Goal: Task Accomplishment & Management: Use online tool/utility

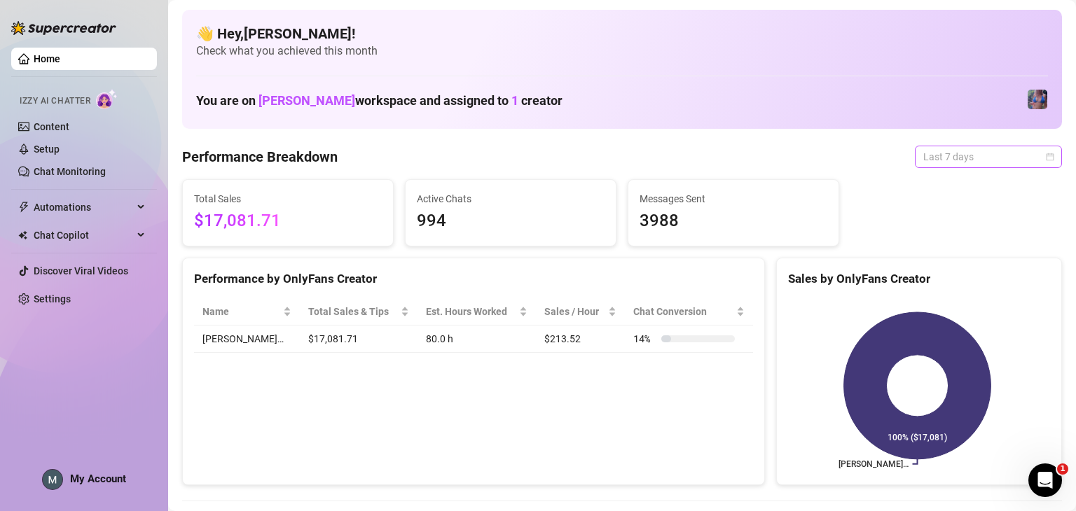
click at [959, 149] on span "Last 7 days" at bounding box center [988, 156] width 130 height 21
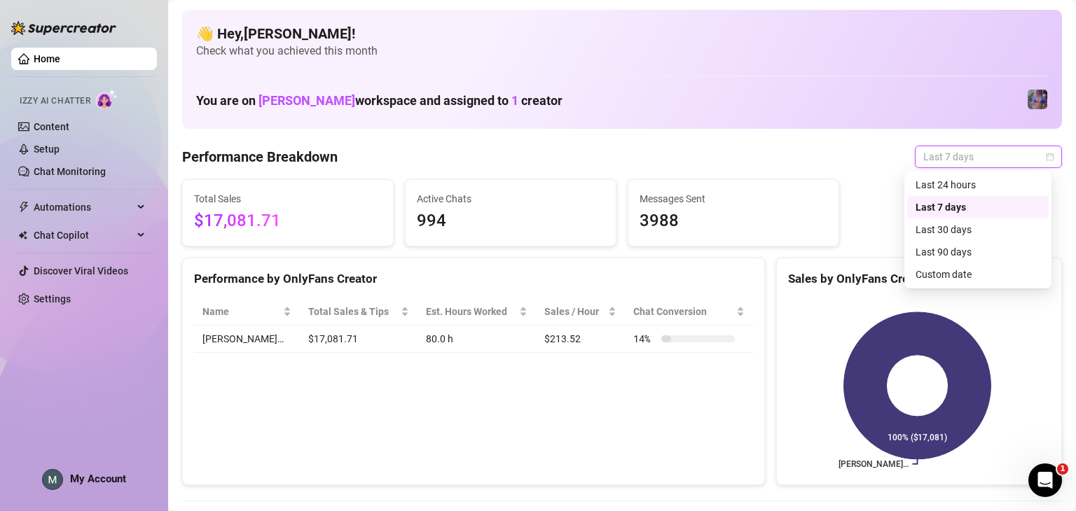
click at [962, 200] on div "Last 7 days" at bounding box center [977, 207] width 125 height 15
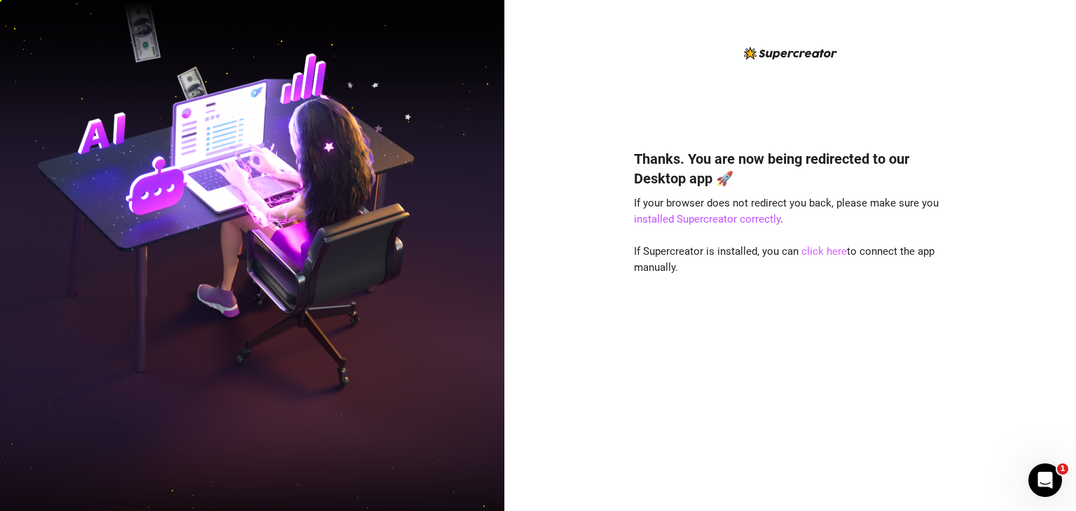
click at [817, 252] on link "click here" at bounding box center [824, 251] width 46 height 13
click at [827, 254] on link "click here" at bounding box center [824, 251] width 46 height 13
click at [827, 253] on link "click here" at bounding box center [824, 251] width 46 height 13
click at [813, 256] on link "click here" at bounding box center [824, 251] width 46 height 13
click at [815, 254] on link "click here" at bounding box center [824, 251] width 46 height 13
